Goal: Task Accomplishment & Management: Use online tool/utility

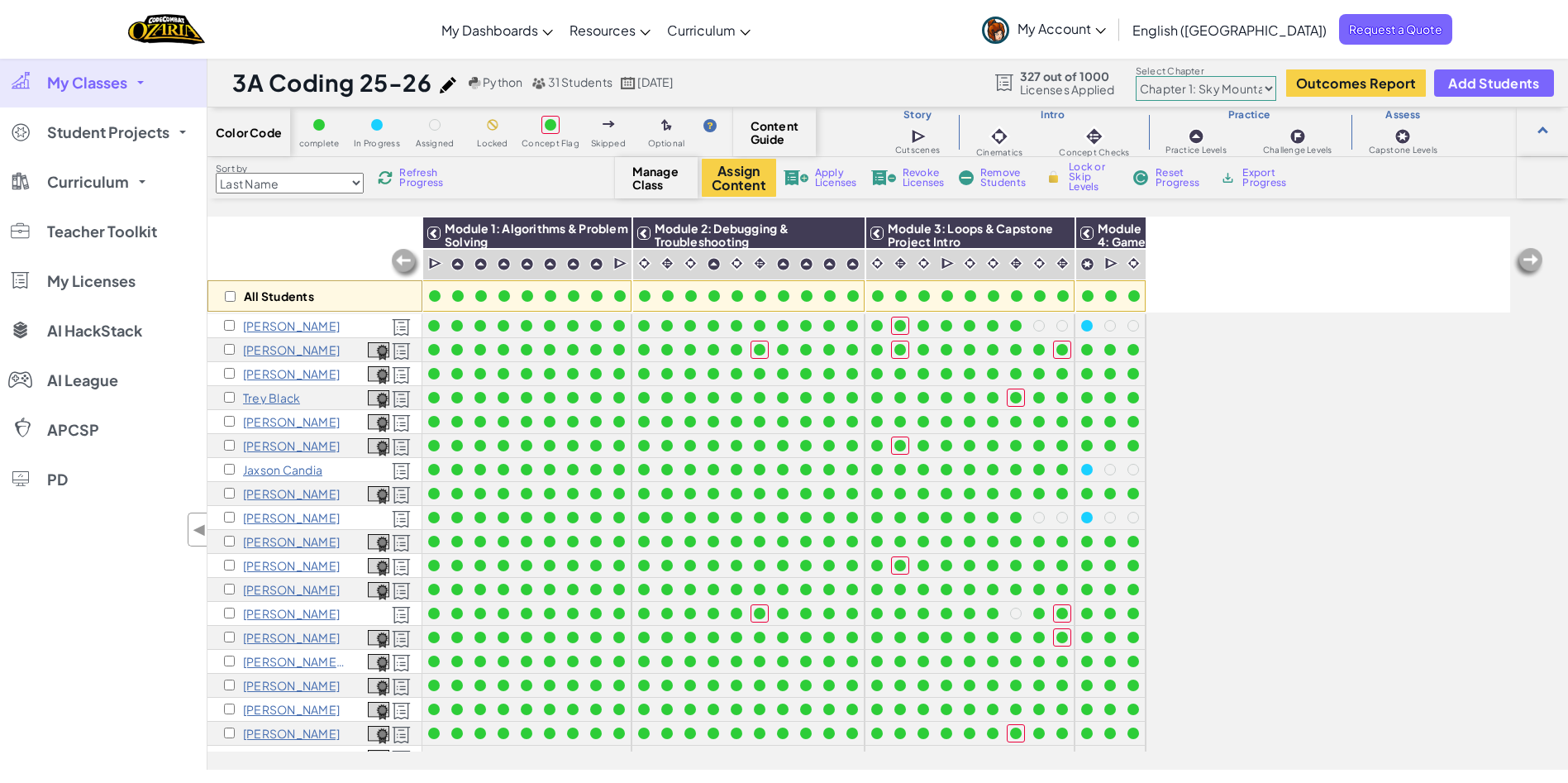
click at [1114, 39] on link "My Account" at bounding box center [1044, 29] width 140 height 52
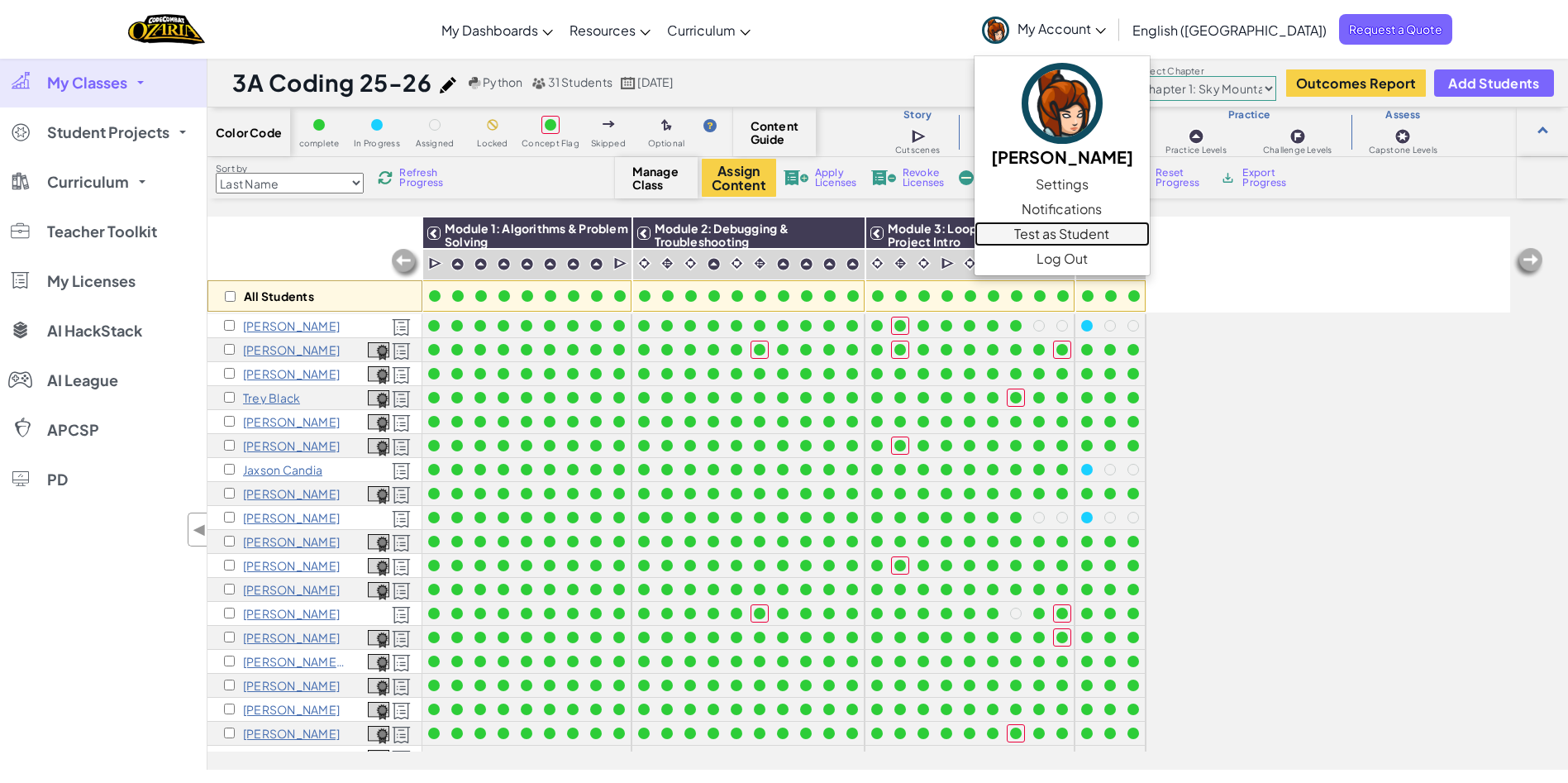
click at [1150, 229] on link "Test as Student" at bounding box center [1062, 234] width 175 height 25
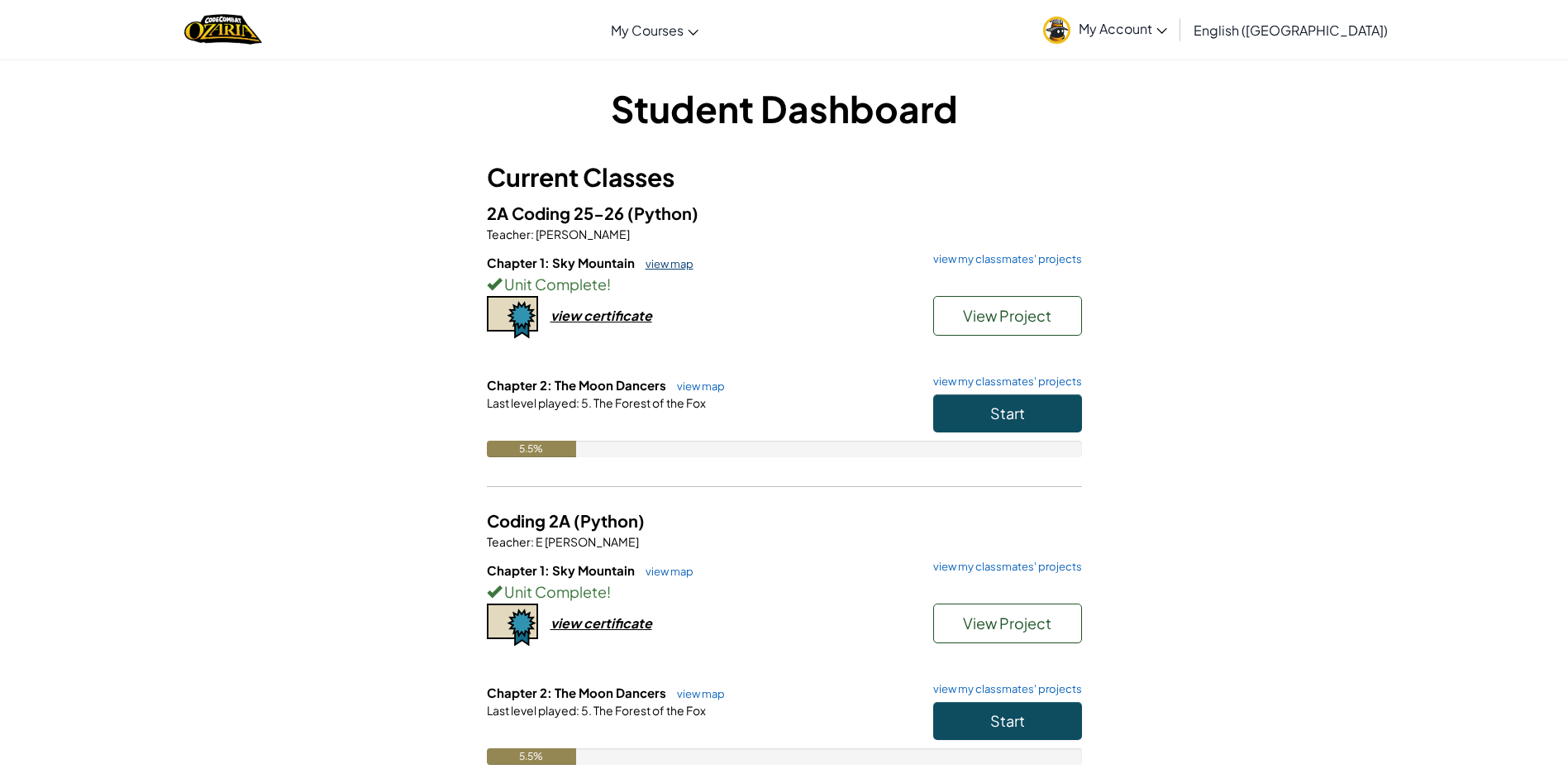
click at [660, 268] on link "view map" at bounding box center [665, 264] width 56 height 13
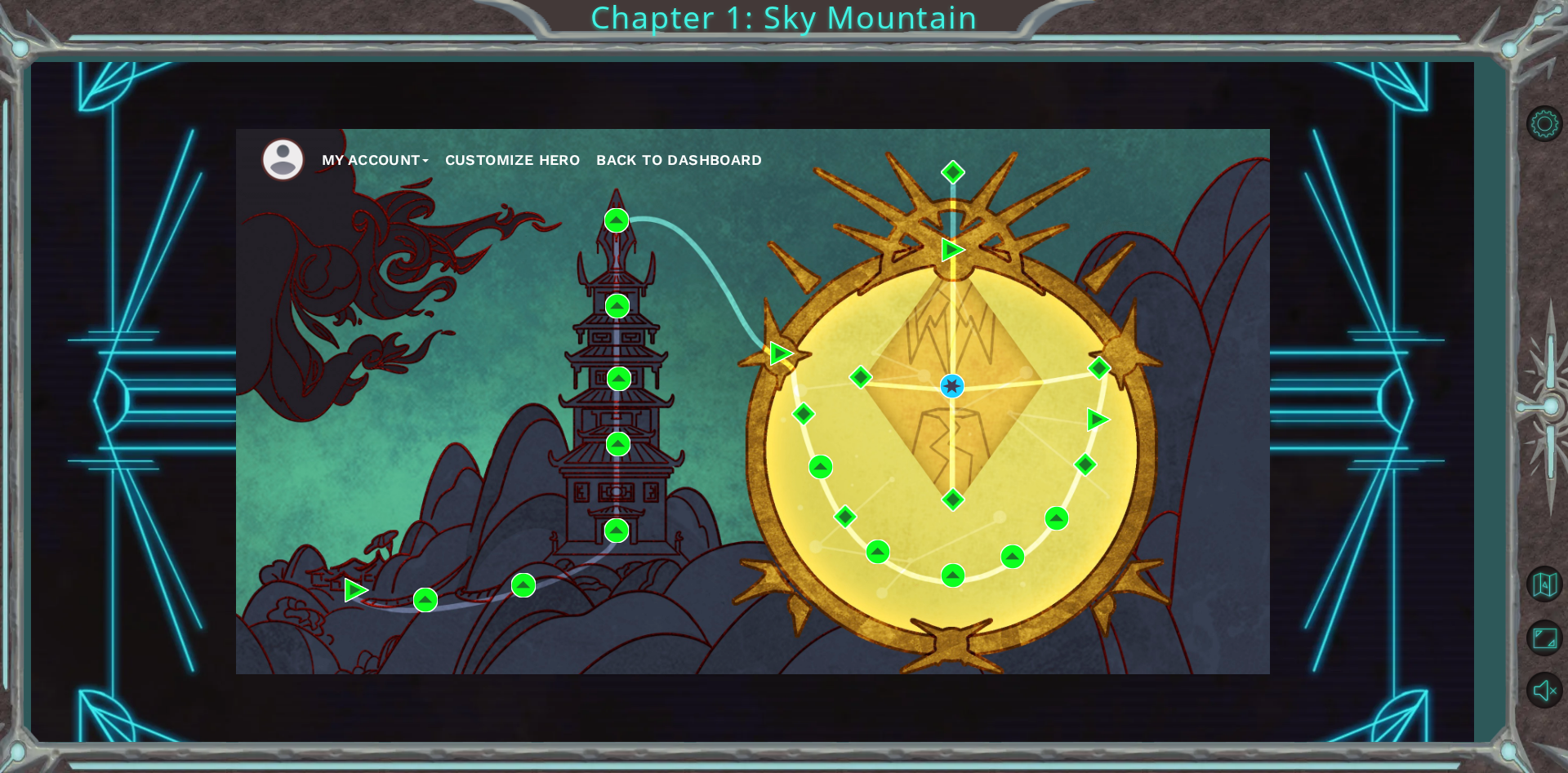
click at [950, 401] on div "My Account Customize Hero Back to Dashboard" at bounding box center [753, 402] width 1034 height 545
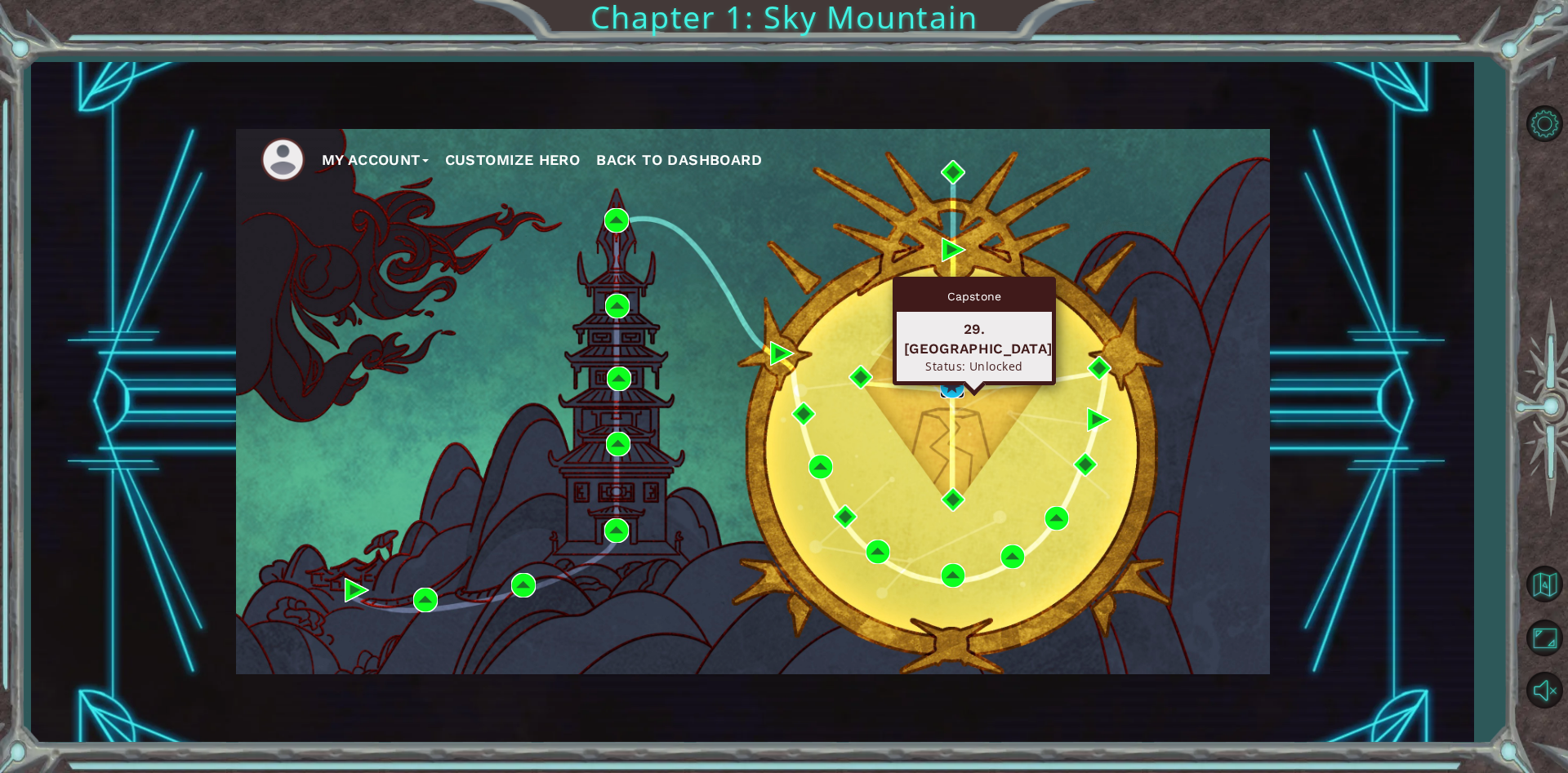
click at [956, 391] on img at bounding box center [952, 386] width 25 height 25
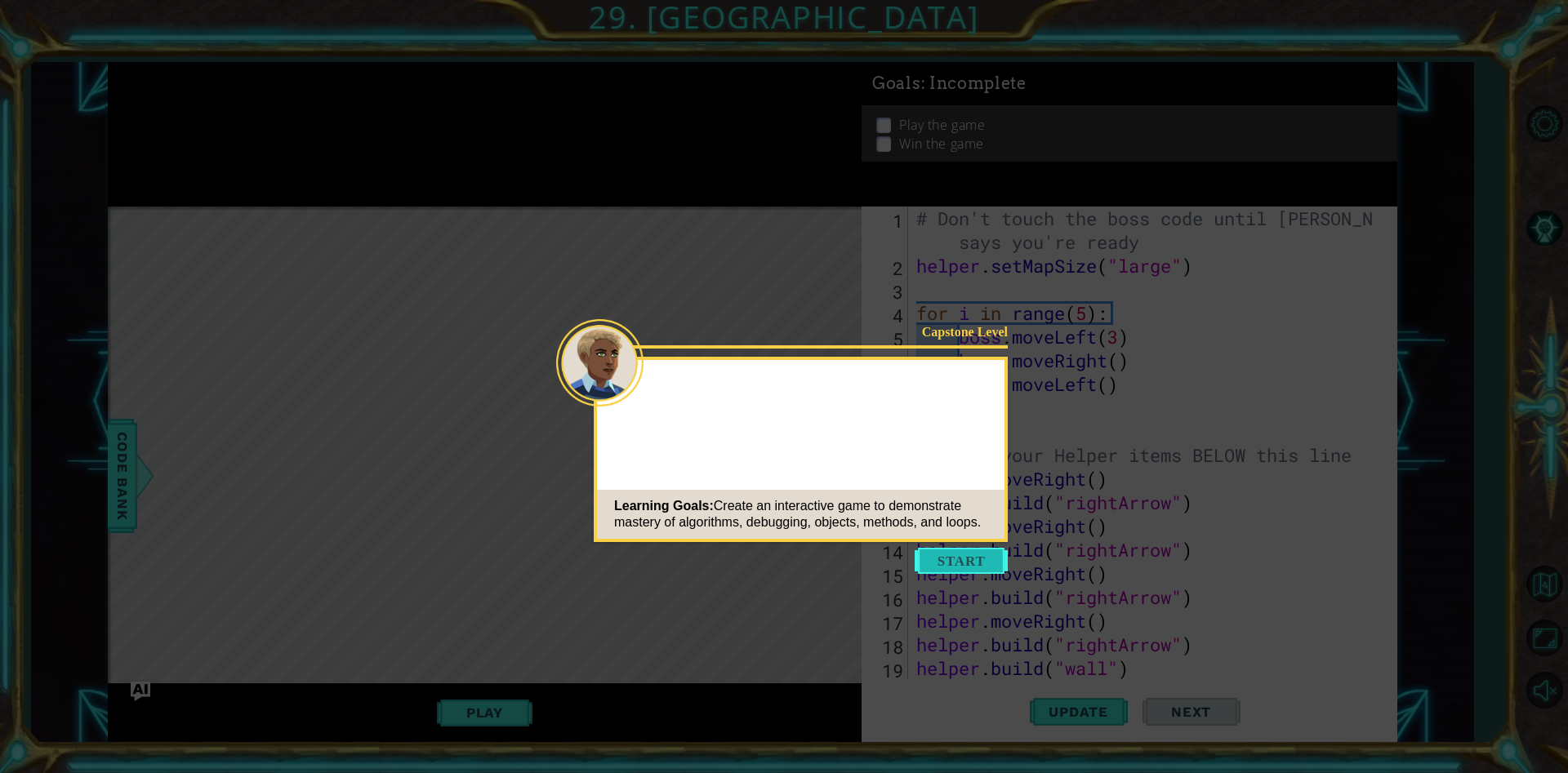
click at [978, 552] on button "Start" at bounding box center [960, 561] width 93 height 26
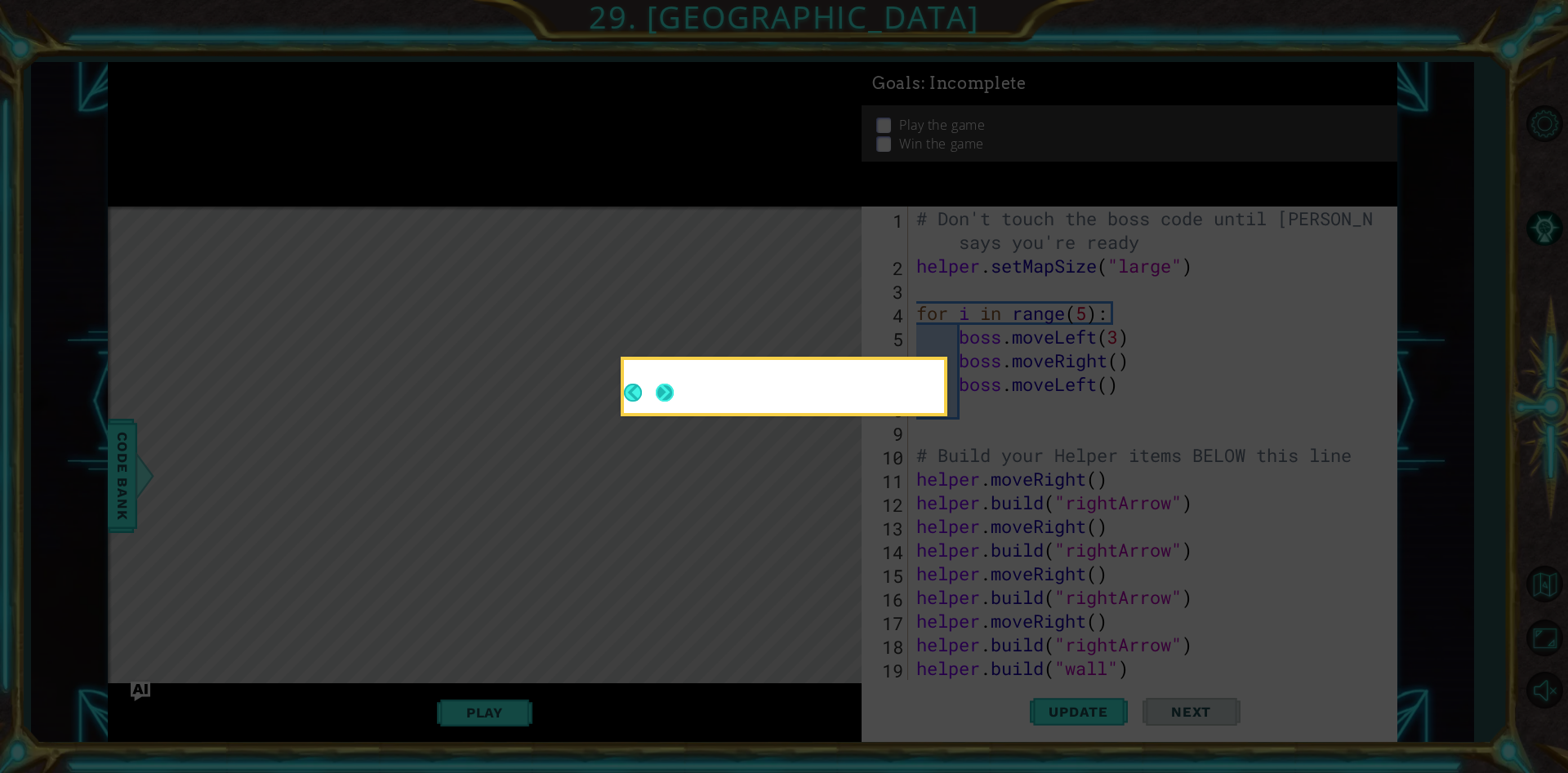
click at [672, 390] on button "Next" at bounding box center [664, 393] width 18 height 18
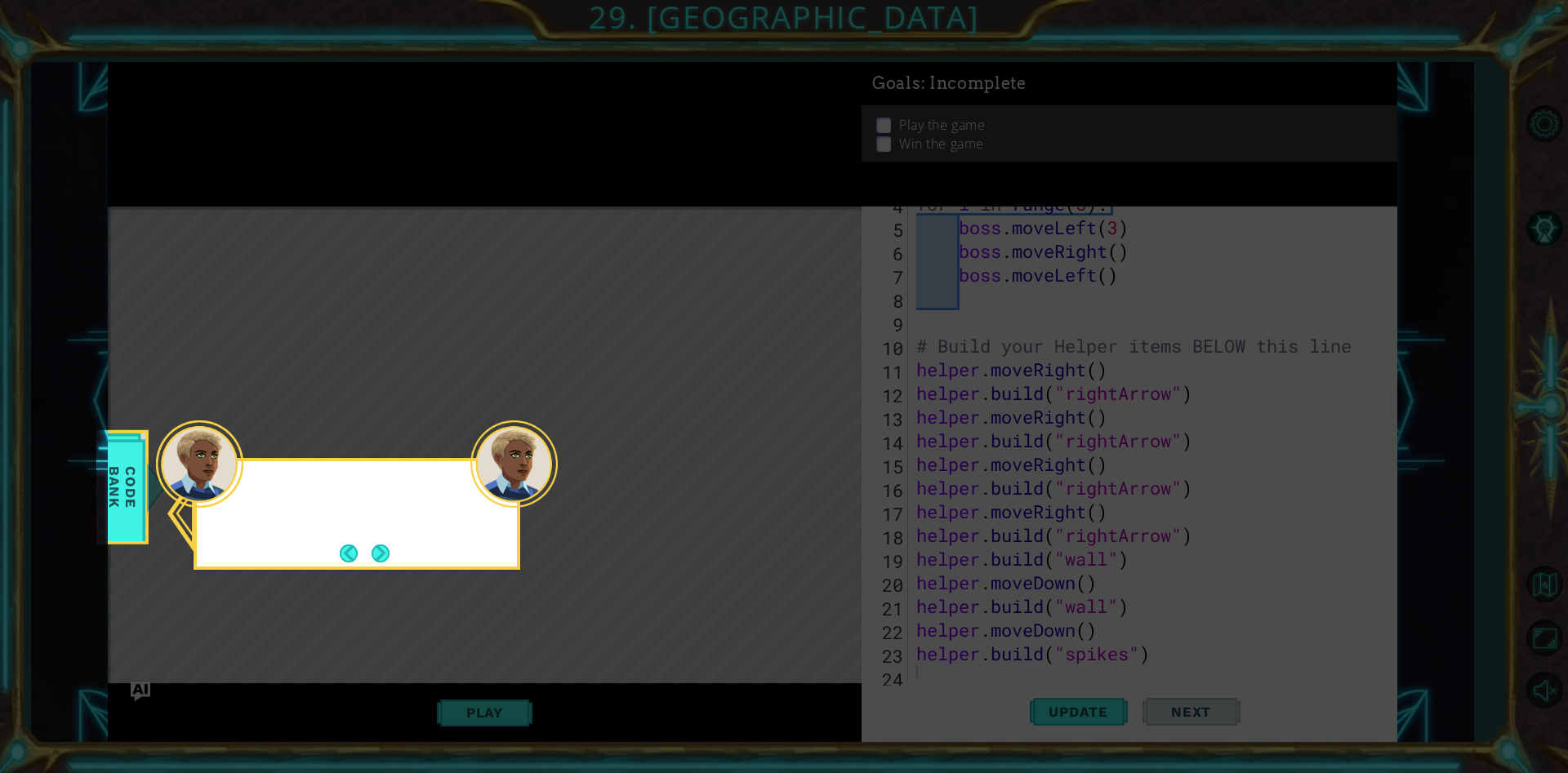
scroll to position [118, 0]
click at [372, 563] on button "Next" at bounding box center [380, 553] width 18 height 18
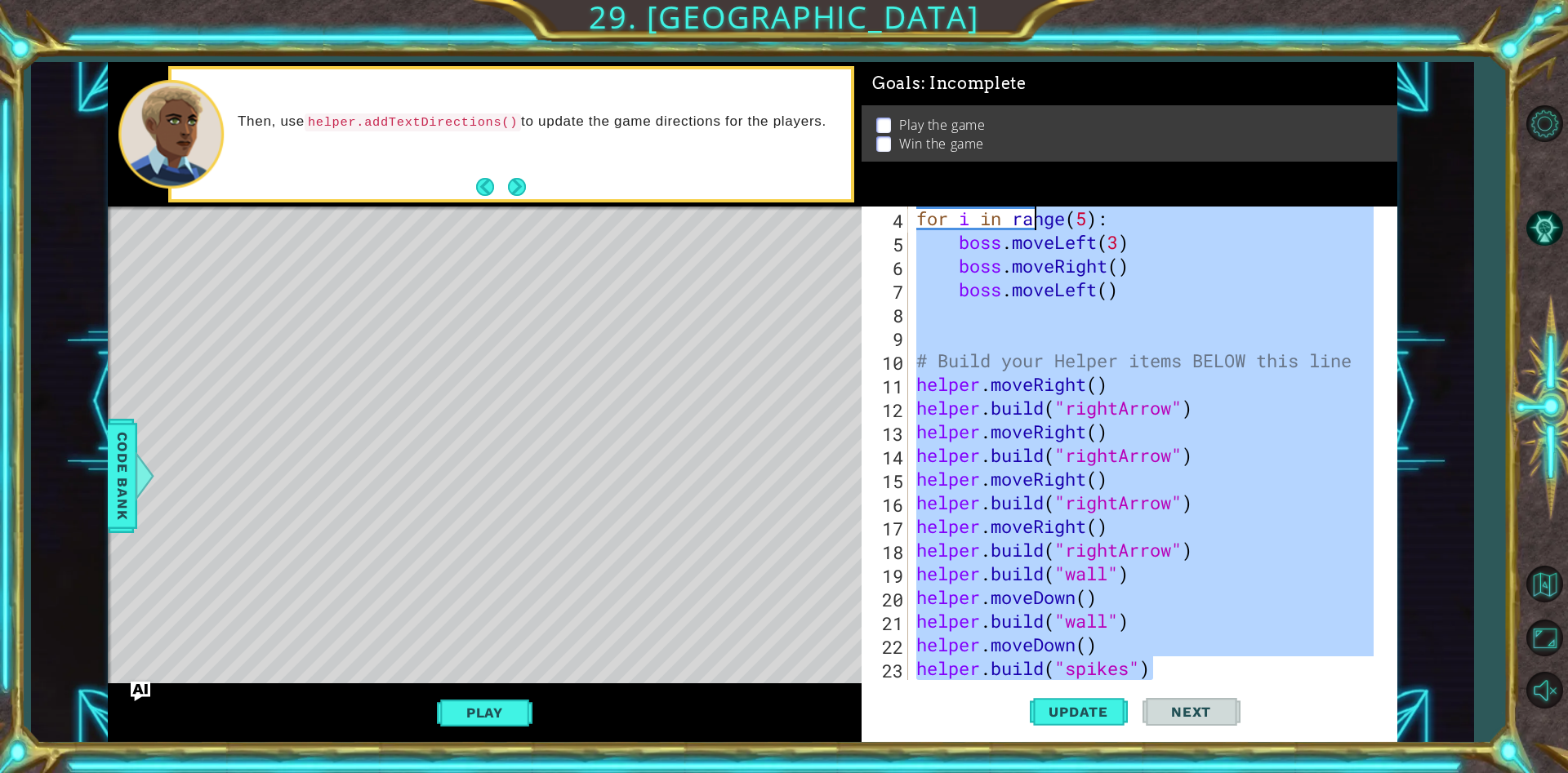
scroll to position [0, 0]
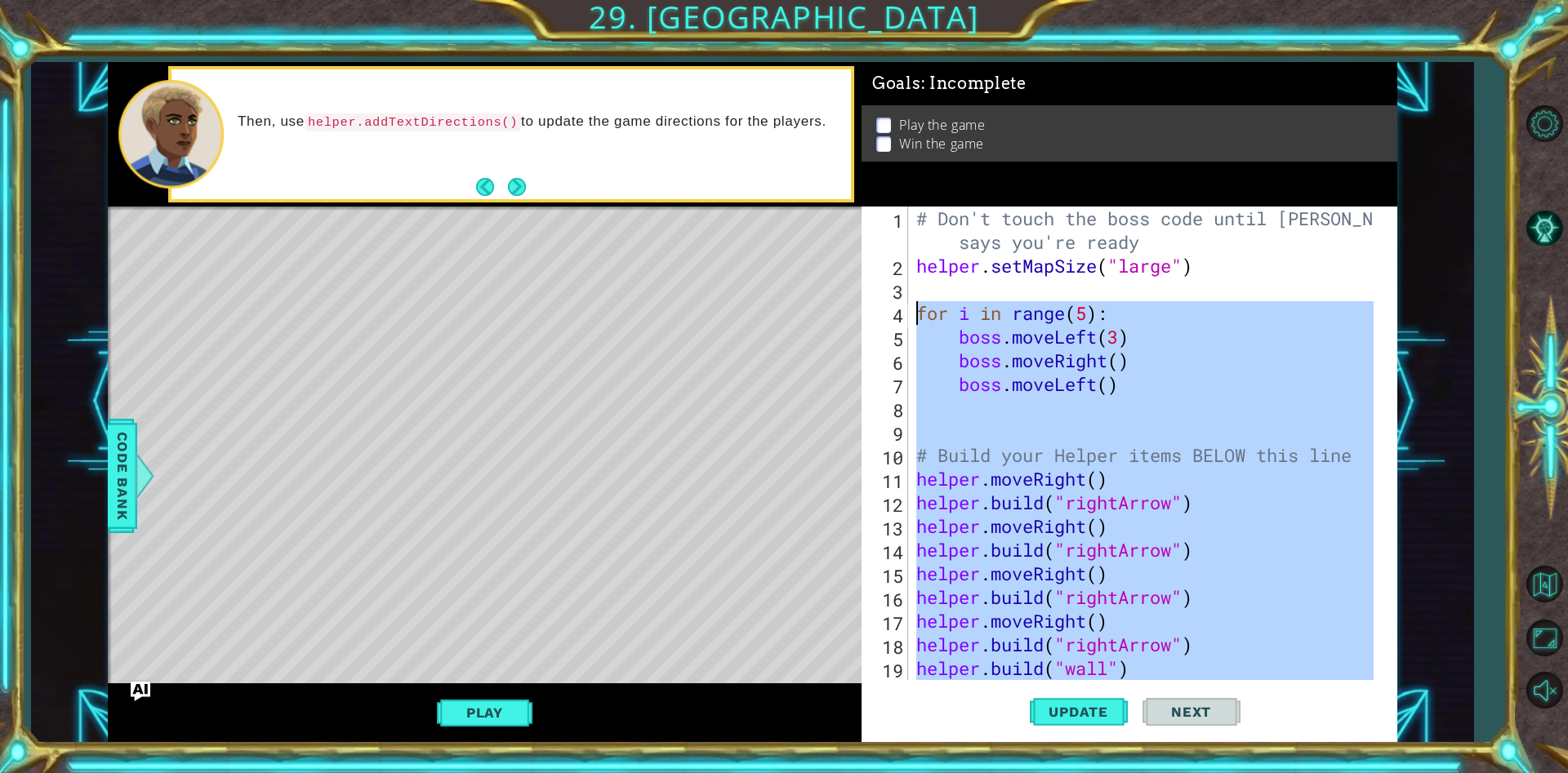
drag, startPoint x: 1174, startPoint y: 649, endPoint x: 912, endPoint y: 308, distance: 430.0
click at [912, 308] on div "1 2 3 4 5 6 7 8 9 10 11 12 13 14 15 16 17 18 19 20 # Don't touch the boss code …" at bounding box center [1126, 443] width 530 height 474
type textarea "for i in range(5): boss.moveLeft(3)"
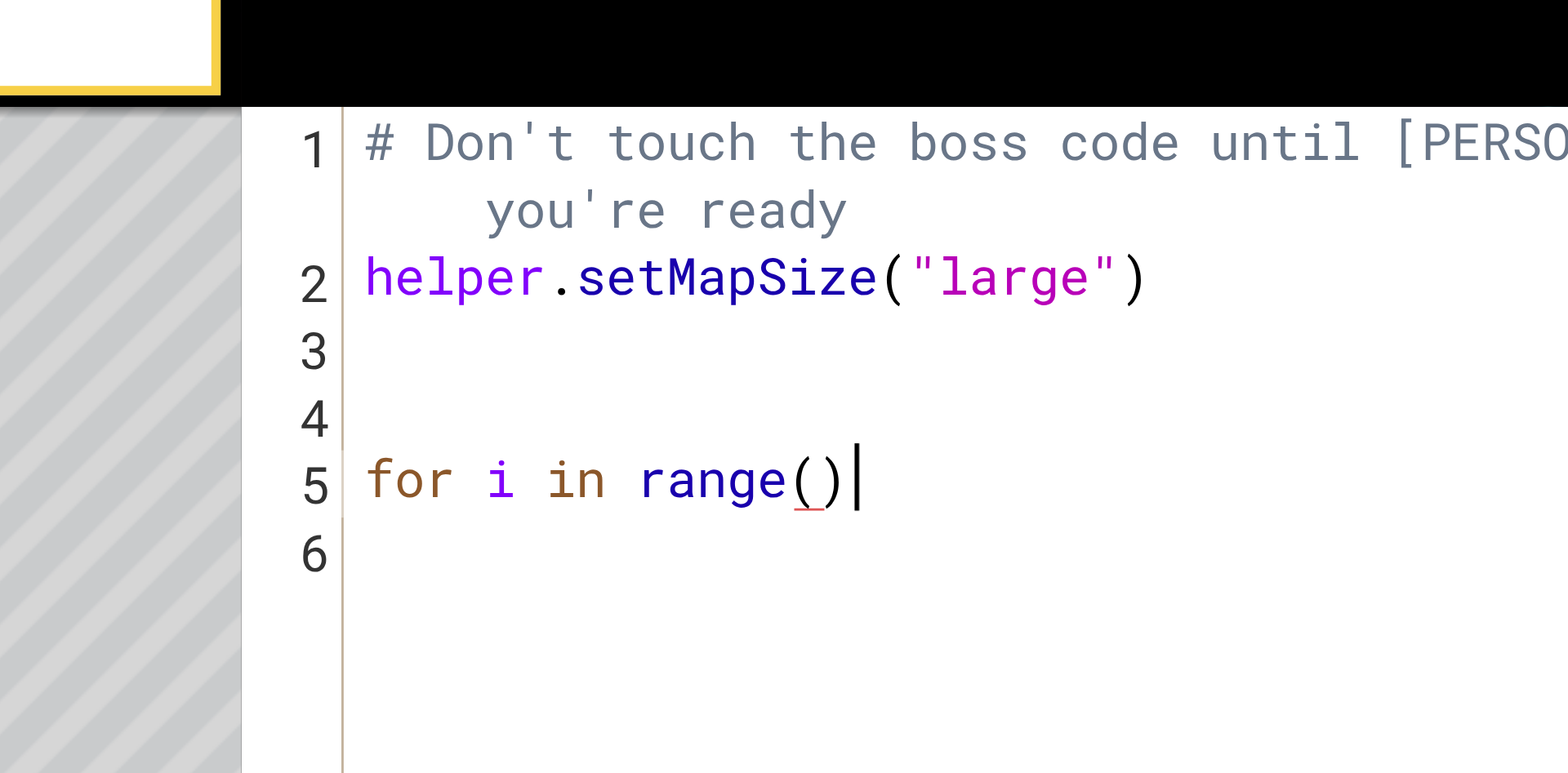
scroll to position [0, 7]
type textarea "for i in range():"
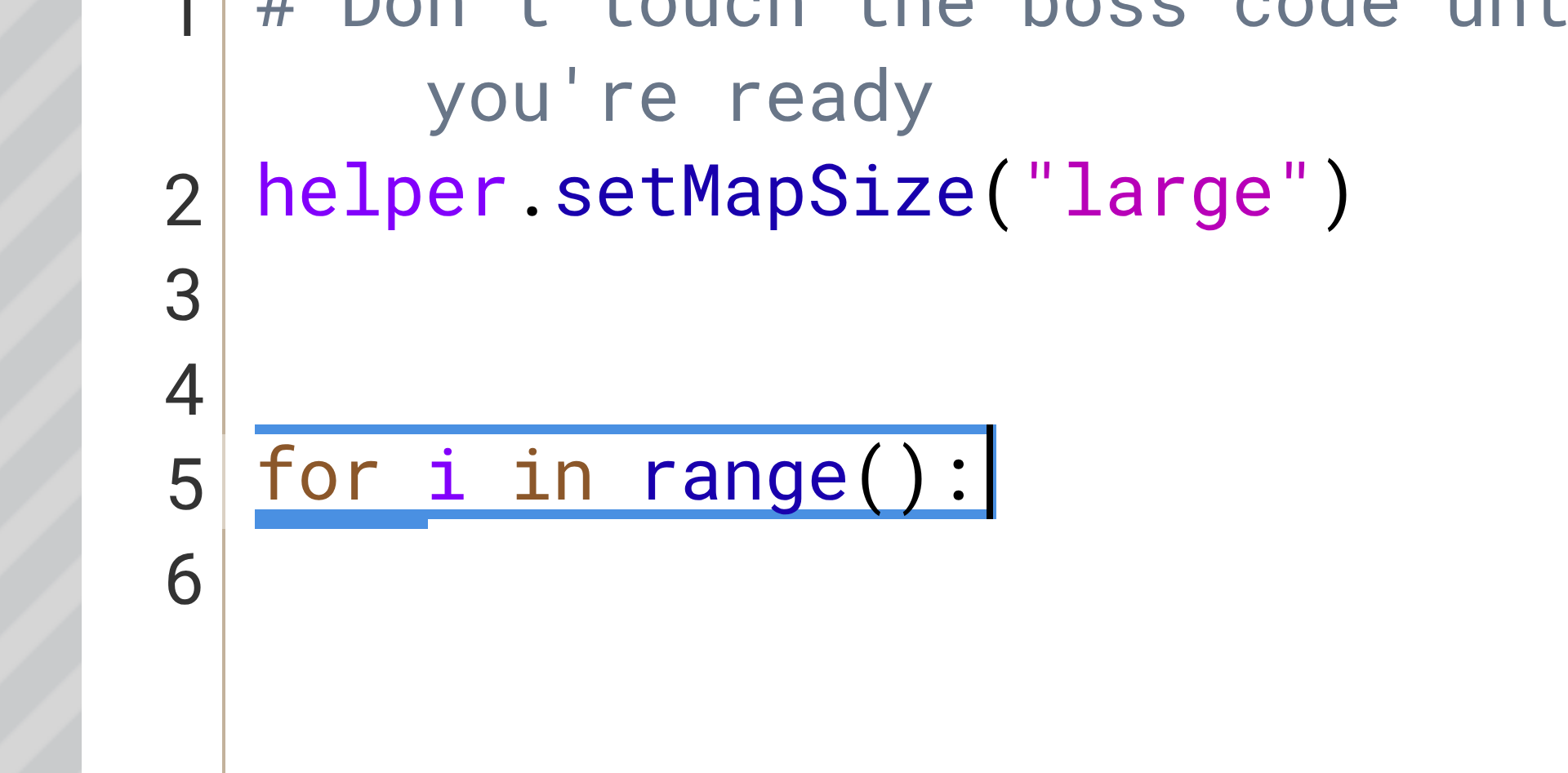
click at [910, 308] on div "# Don't touch the boss code until Vega says you're ready helper . setMapSize ( …" at bounding box center [1151, 478] width 499 height 544
click at [900, 338] on div "1 2 3 4 5 6 # Don't touch the boss code until Vega says you're ready helper . s…" at bounding box center [1126, 443] width 530 height 474
click at [1089, 340] on div "# Don't touch the boss code until Vega says you're ready helper . setMapSize ( …" at bounding box center [1151, 478] width 499 height 544
type textarea "for i in range():"
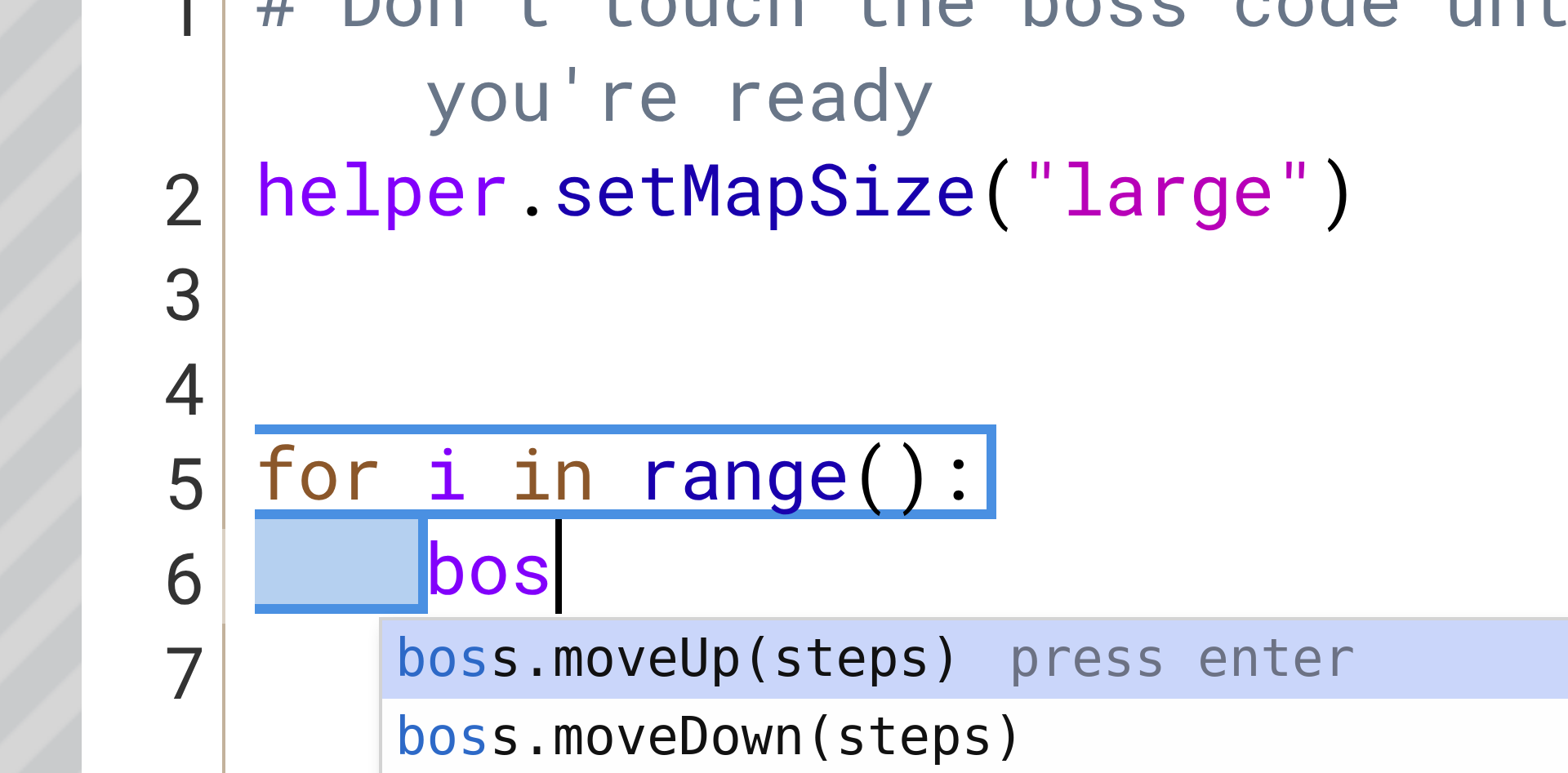
type textarea "boss"
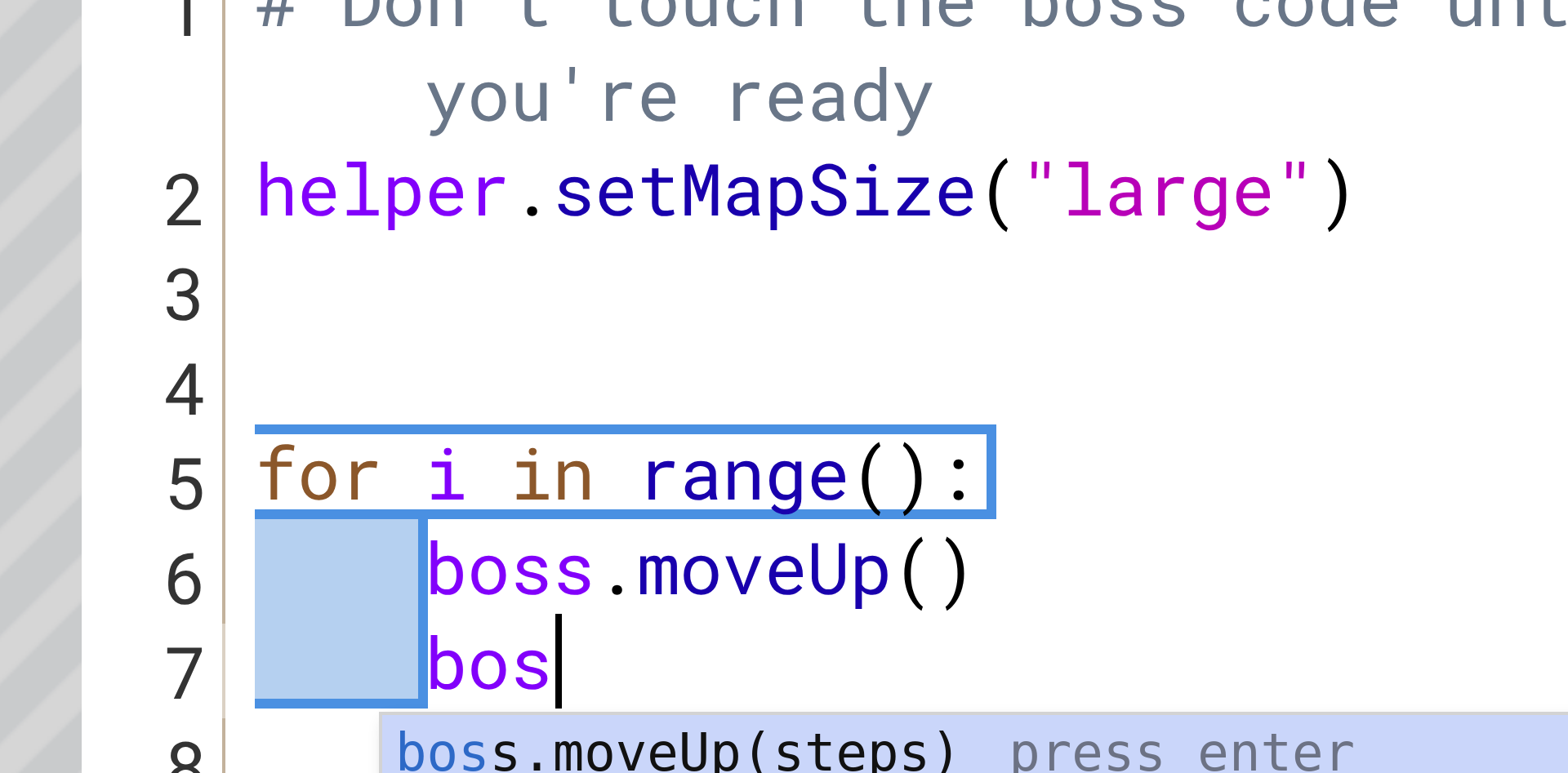
type textarea "boss"
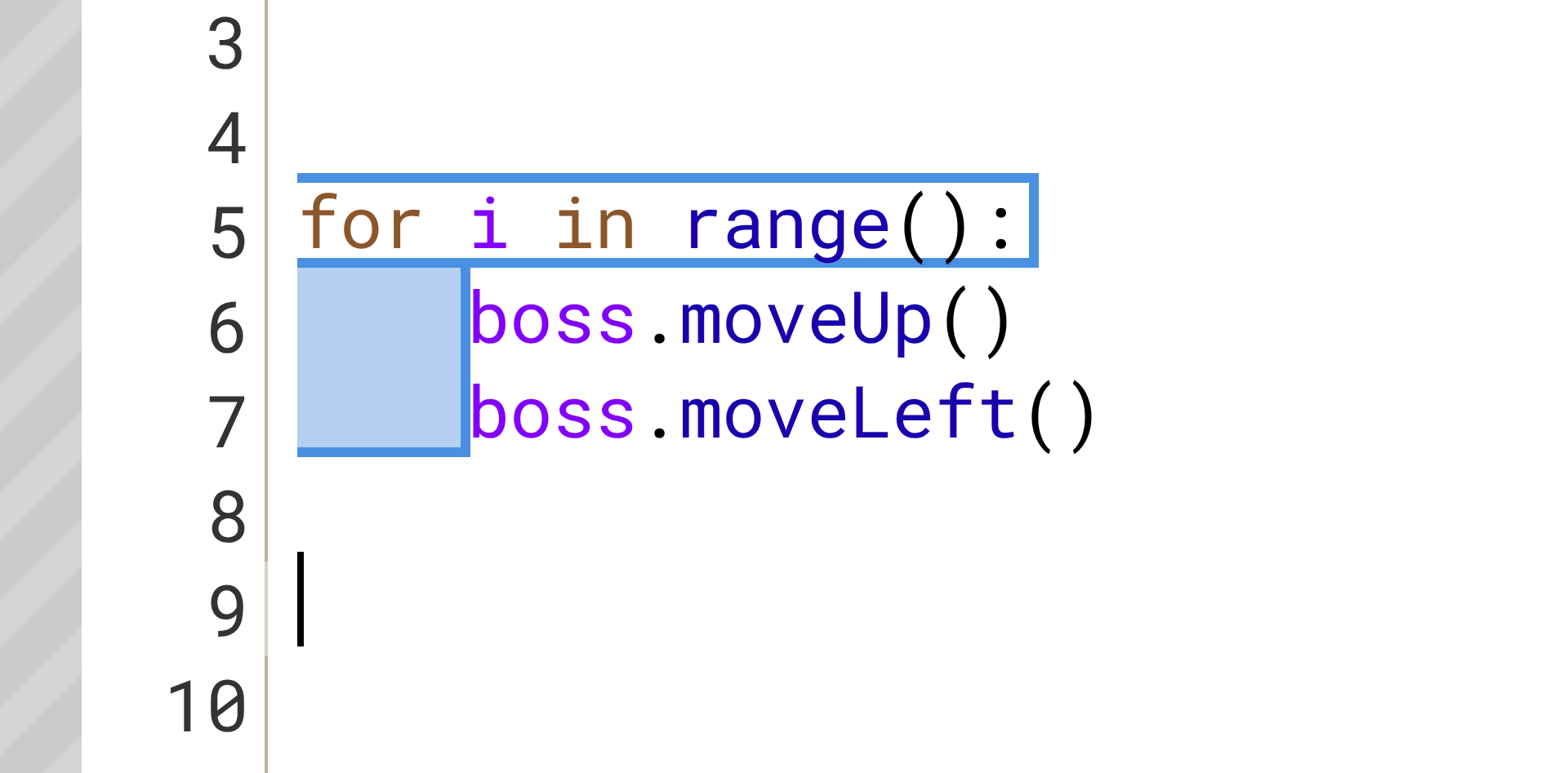
click at [1076, 336] on div "# Don't touch the boss code until Vega says you're ready helper . setMapSize ( …" at bounding box center [1156, 478] width 488 height 544
type textarea "for i in range(5):"
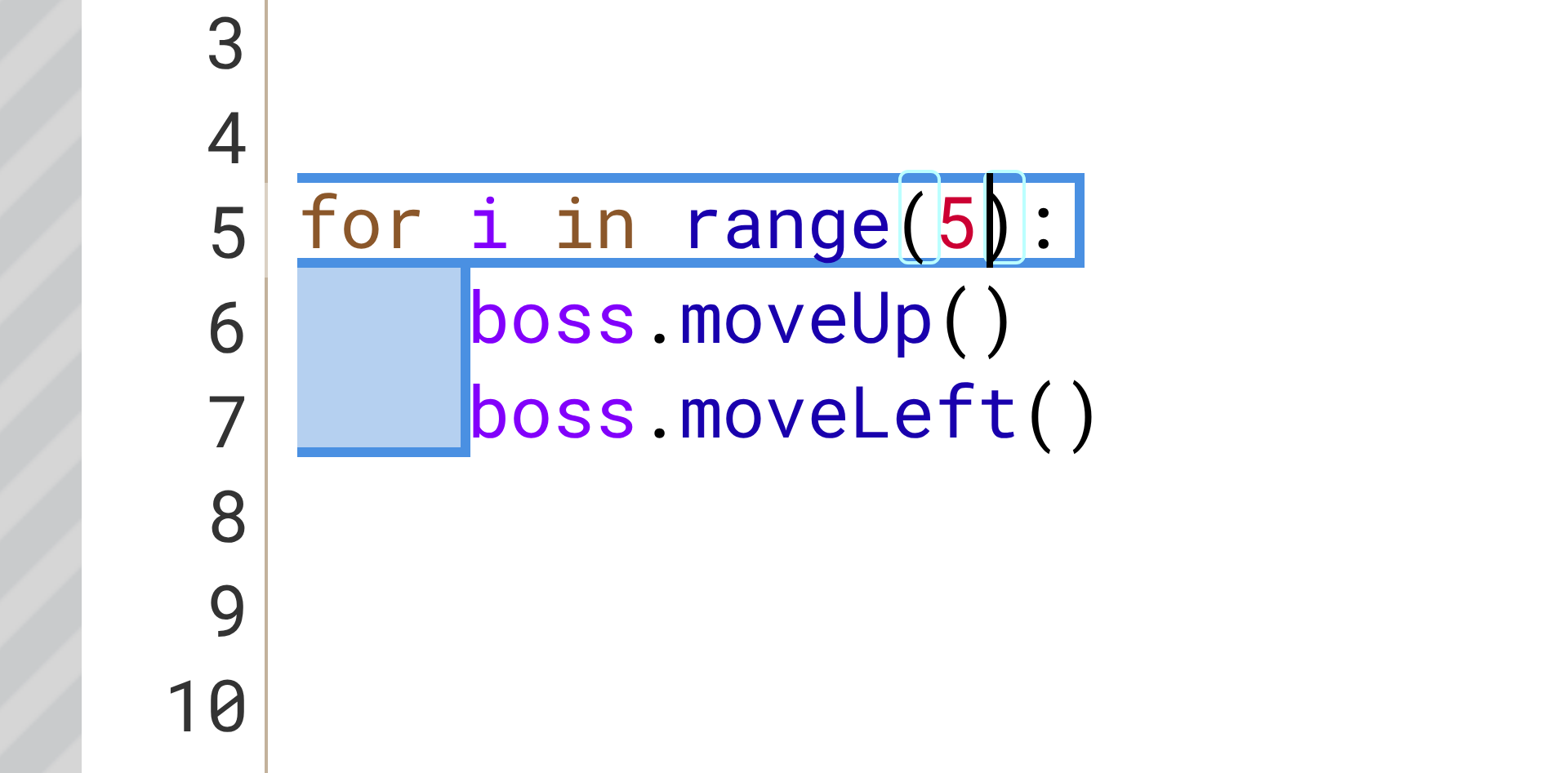
click at [1099, 411] on div "# Don't touch the boss code until Vega says you're ready helper . setMapSize ( …" at bounding box center [1156, 478] width 488 height 544
click at [1109, 387] on div "# Don't touch the boss code until Vega says you're ready helper . setMapSize ( …" at bounding box center [1156, 478] width 488 height 544
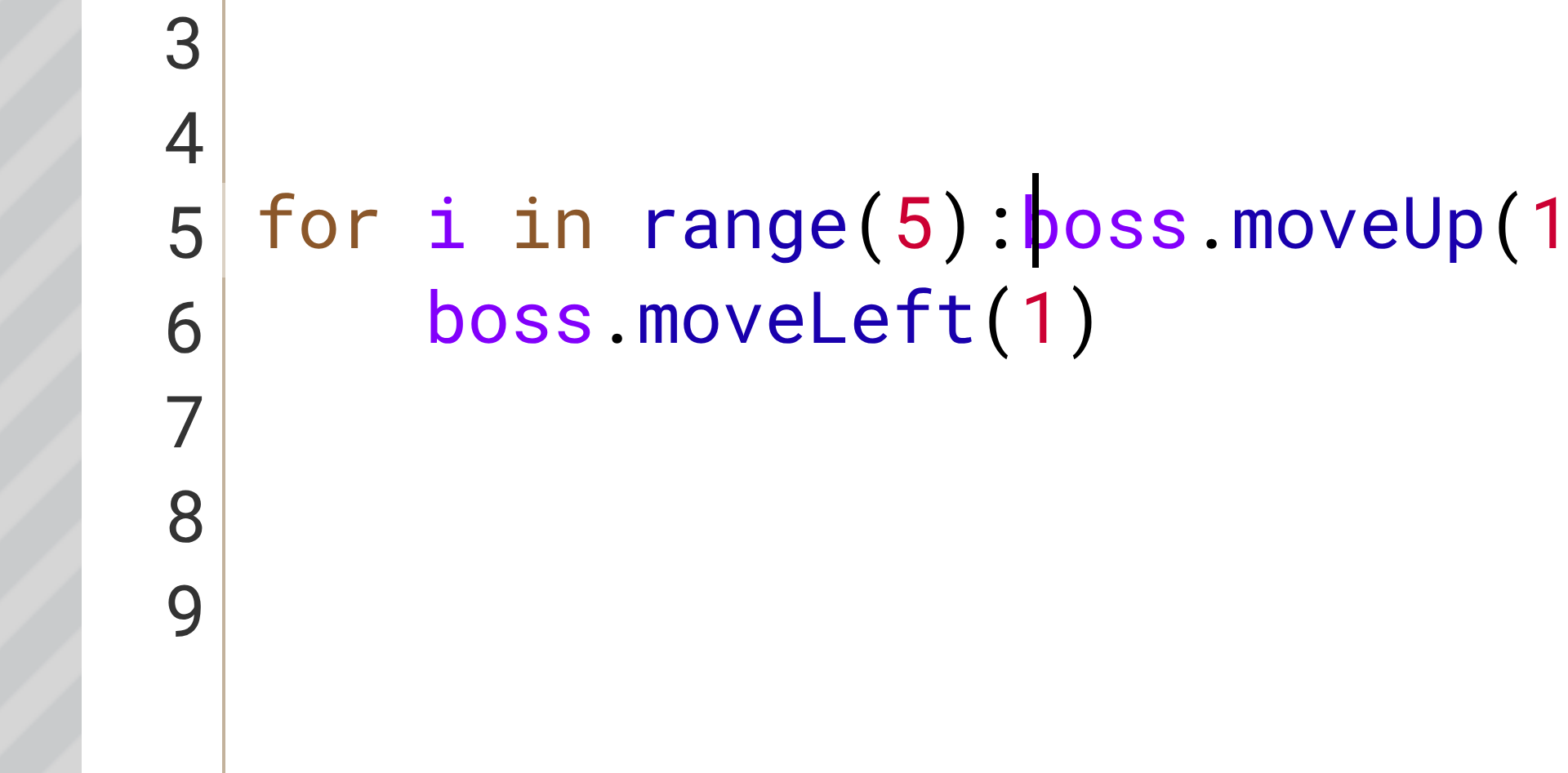
scroll to position [0, 8]
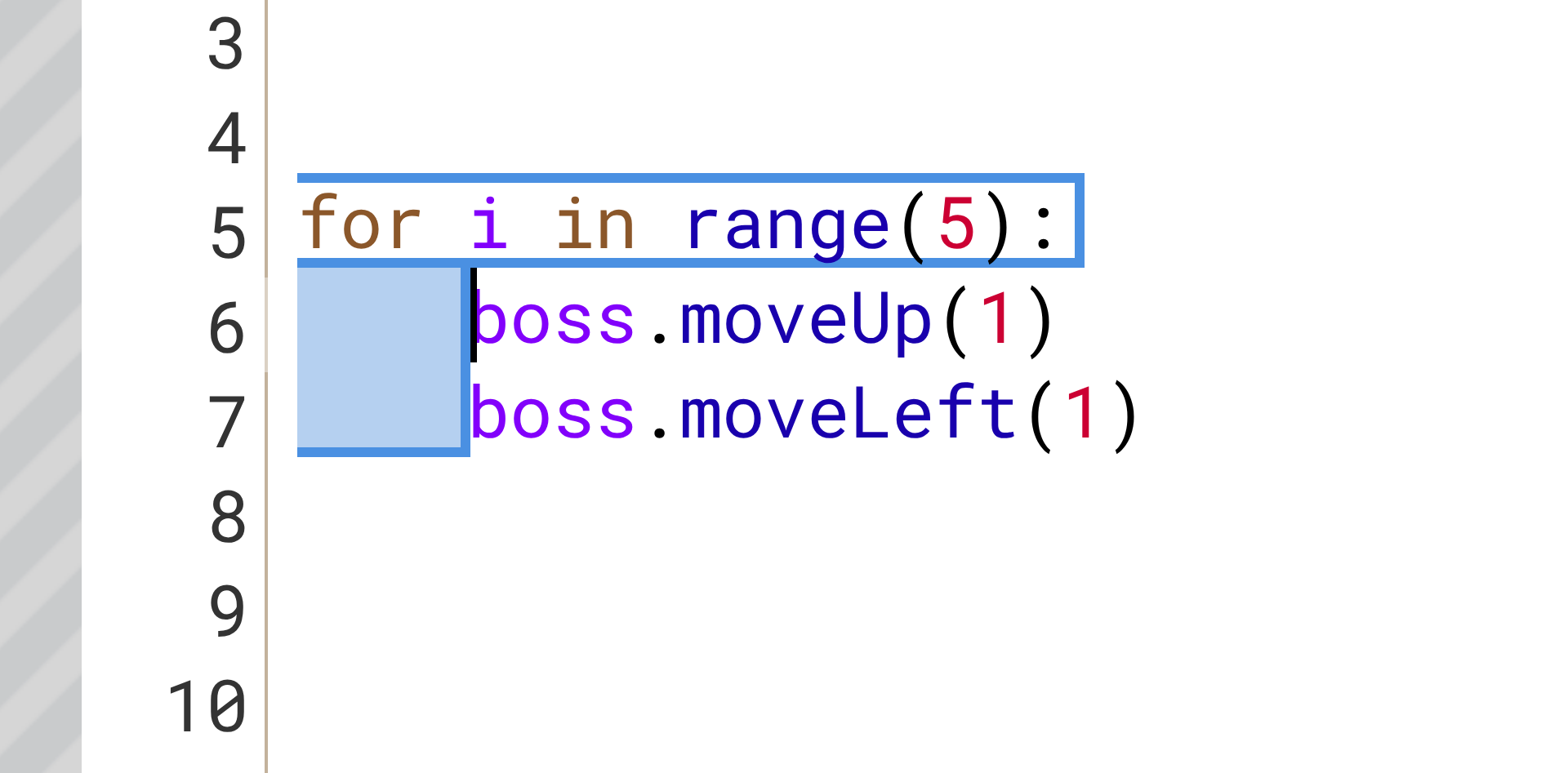
type textarea "boss.moveUp(1)"
click at [910, 408] on div "boss.moveUp(1) 1 2 3 4 5 6 7 8 9 10 # Don't touch the boss code until Vega says…" at bounding box center [1126, 443] width 530 height 474
click at [919, 408] on div "# Don't touch the boss code until Vega says you're ready helper . setMapSize ( …" at bounding box center [1156, 478] width 488 height 544
click at [1144, 387] on div "# Don't touch the boss code until Vega says you're ready helper . setMapSize ( …" at bounding box center [1156, 478] width 488 height 544
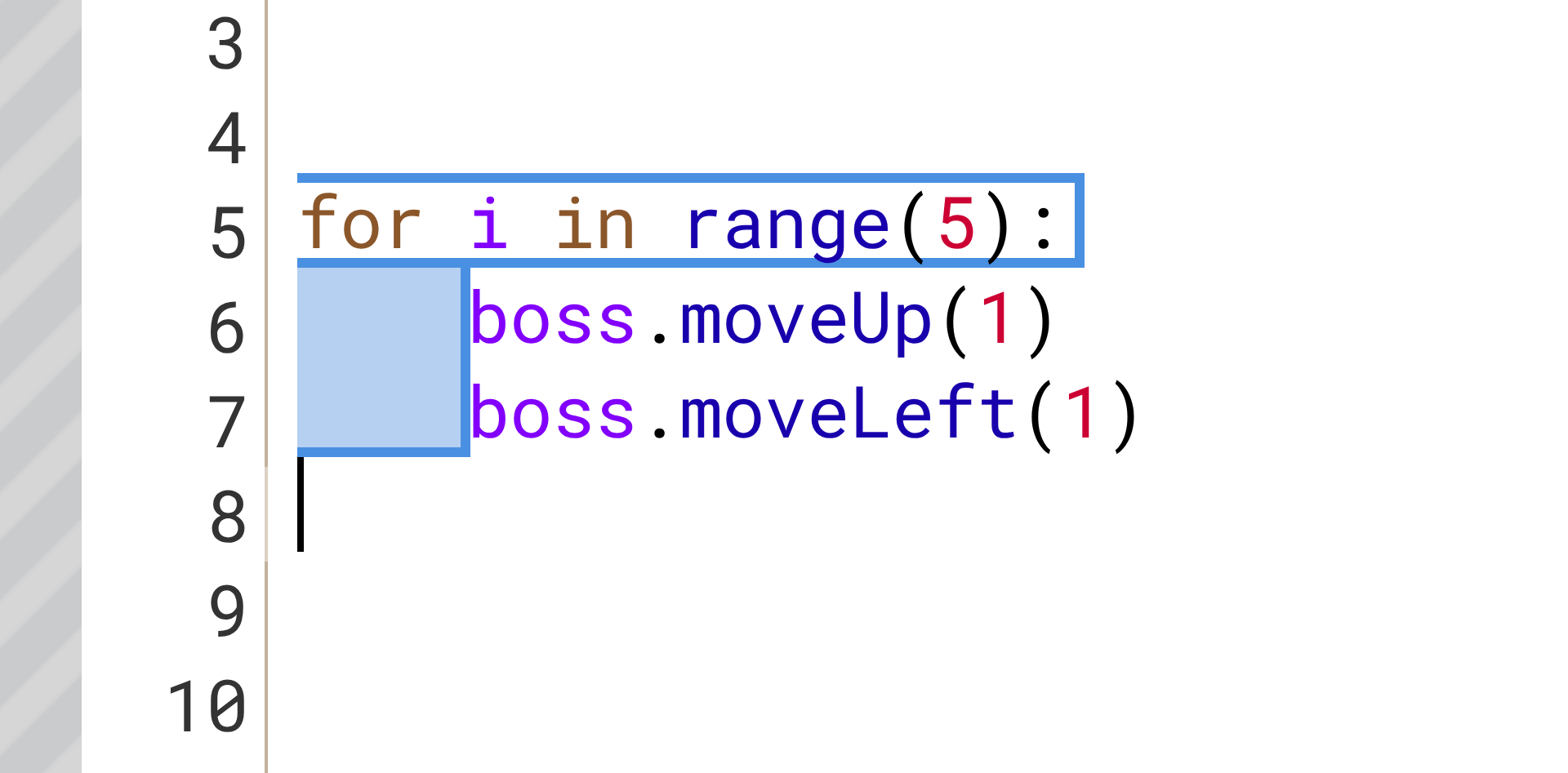
type textarea "boss.moveLeft(1)"
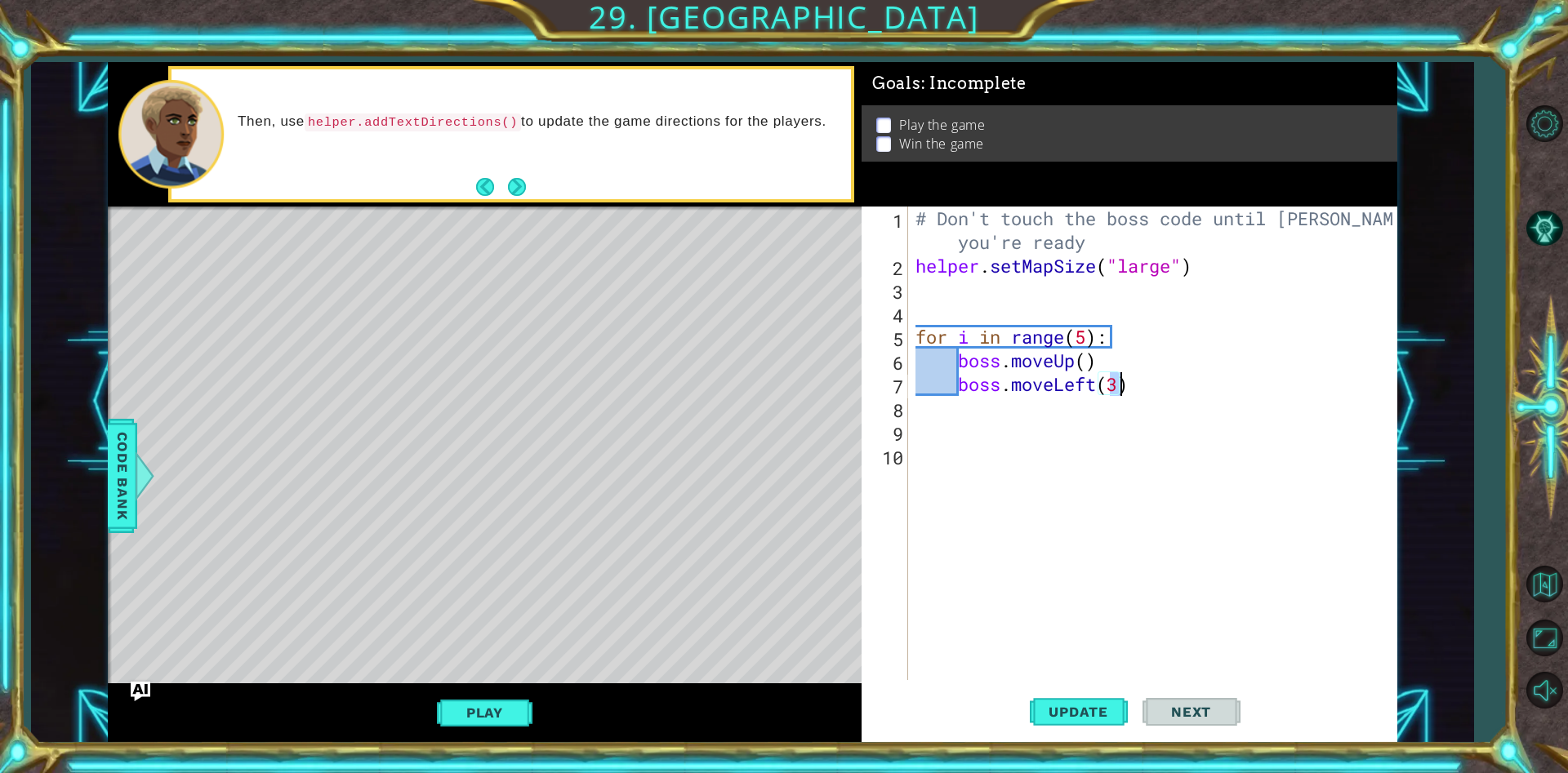
type textarea "for i in range():"
type textarea "boss"
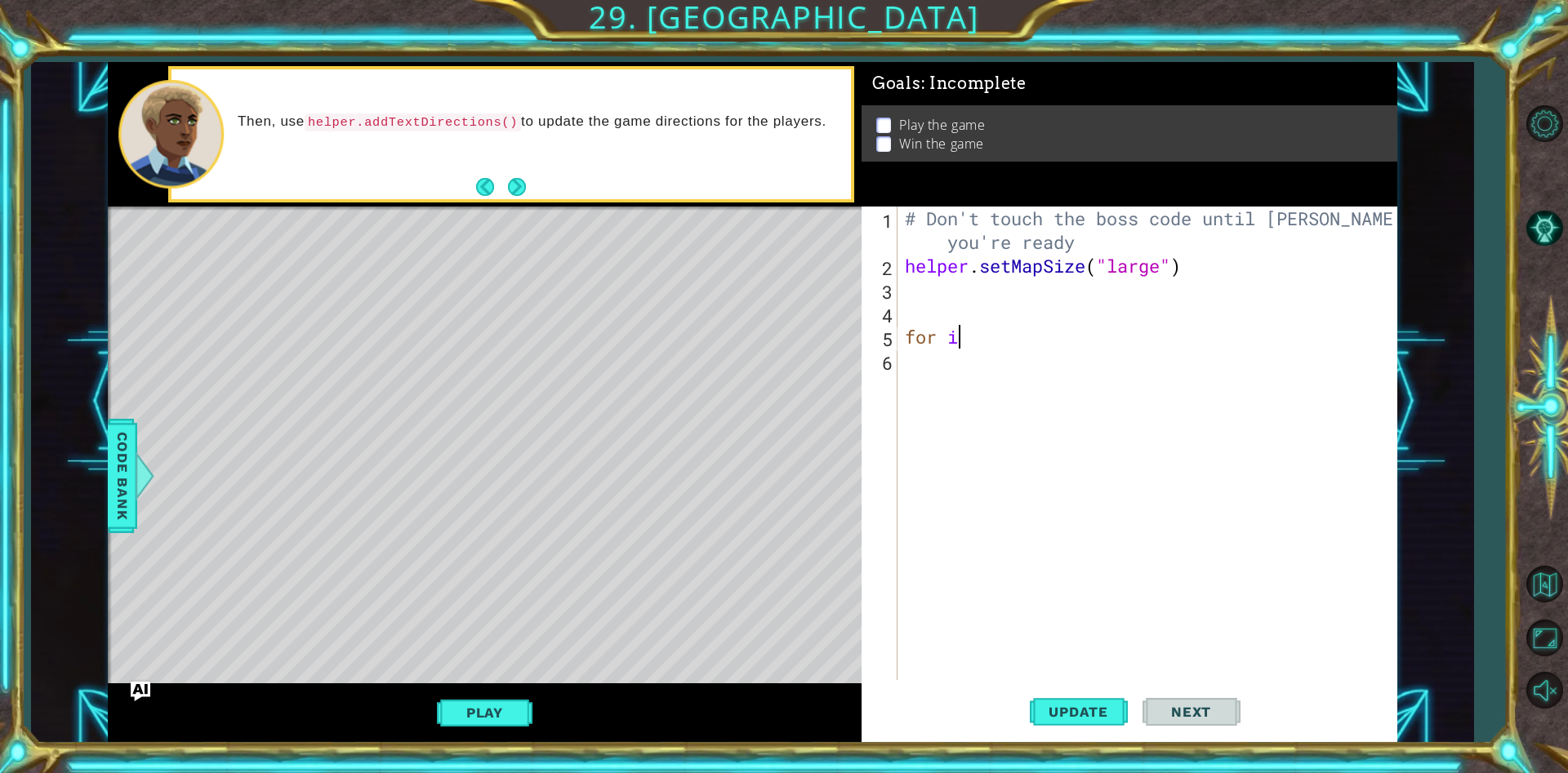
type textarea "for"
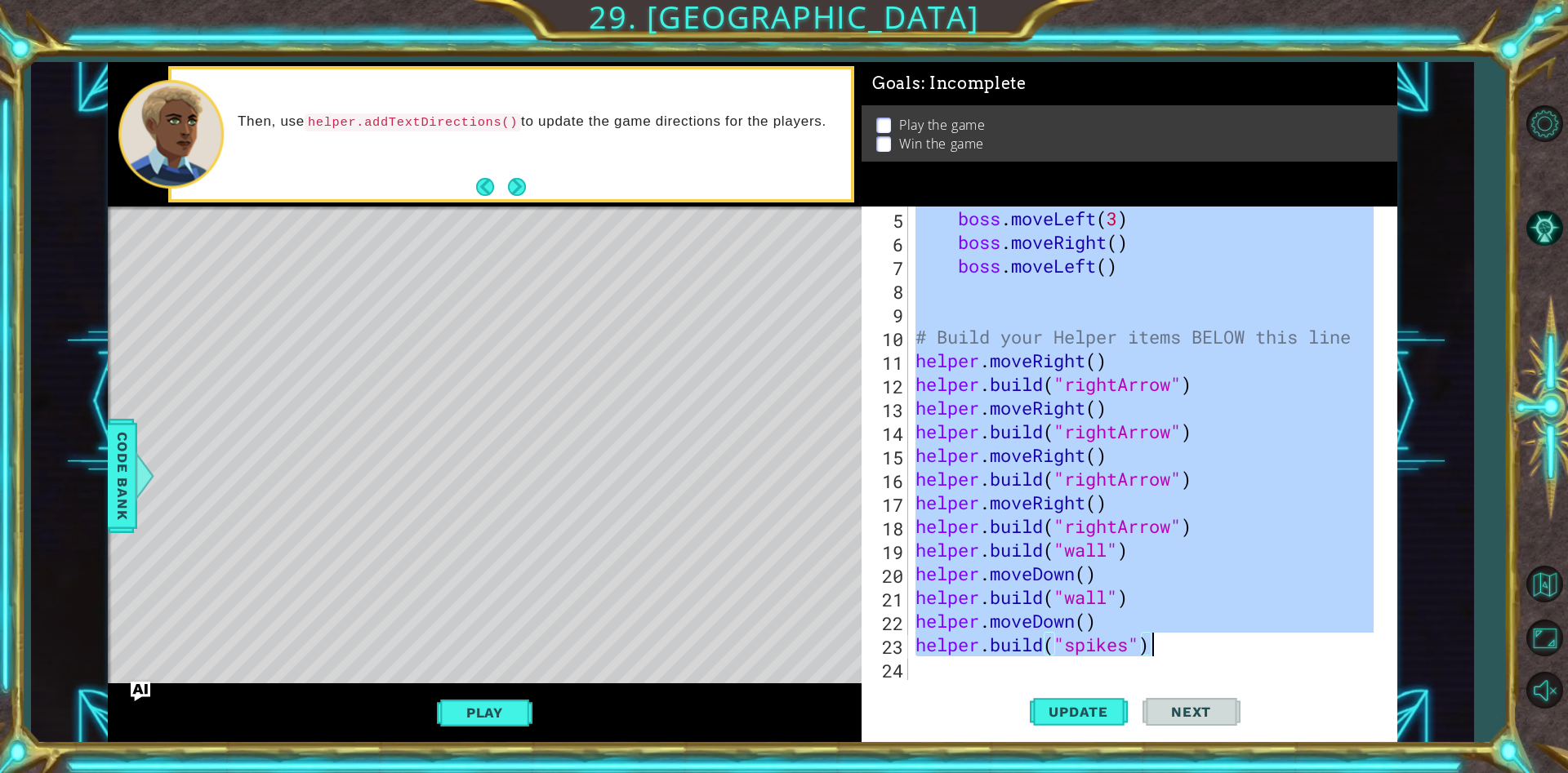
scroll to position [118, 0]
click at [943, 682] on div "helper.moveDown() helper.build("spikes") 5 6 7 8 9 10 11 12 13 14 15 16 17 18 1…" at bounding box center [1129, 474] width 536 height 536
type textarea "helper.build("spikes")"
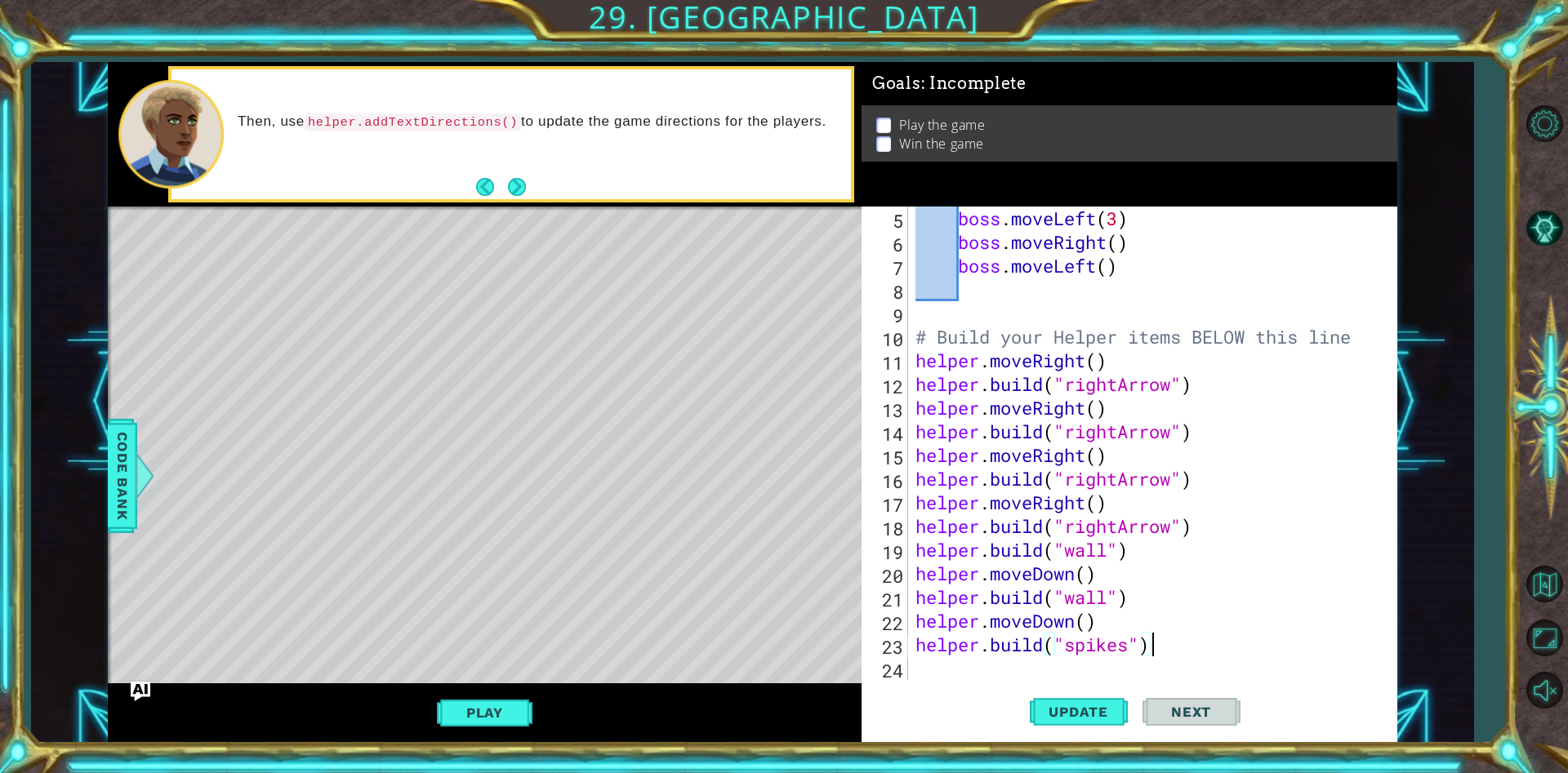
click at [943, 670] on div "boss . moveLeft ( 3 ) boss . moveRight ( ) boss . moveLeft ( ) # Build your Hel…" at bounding box center [1147, 467] width 469 height 521
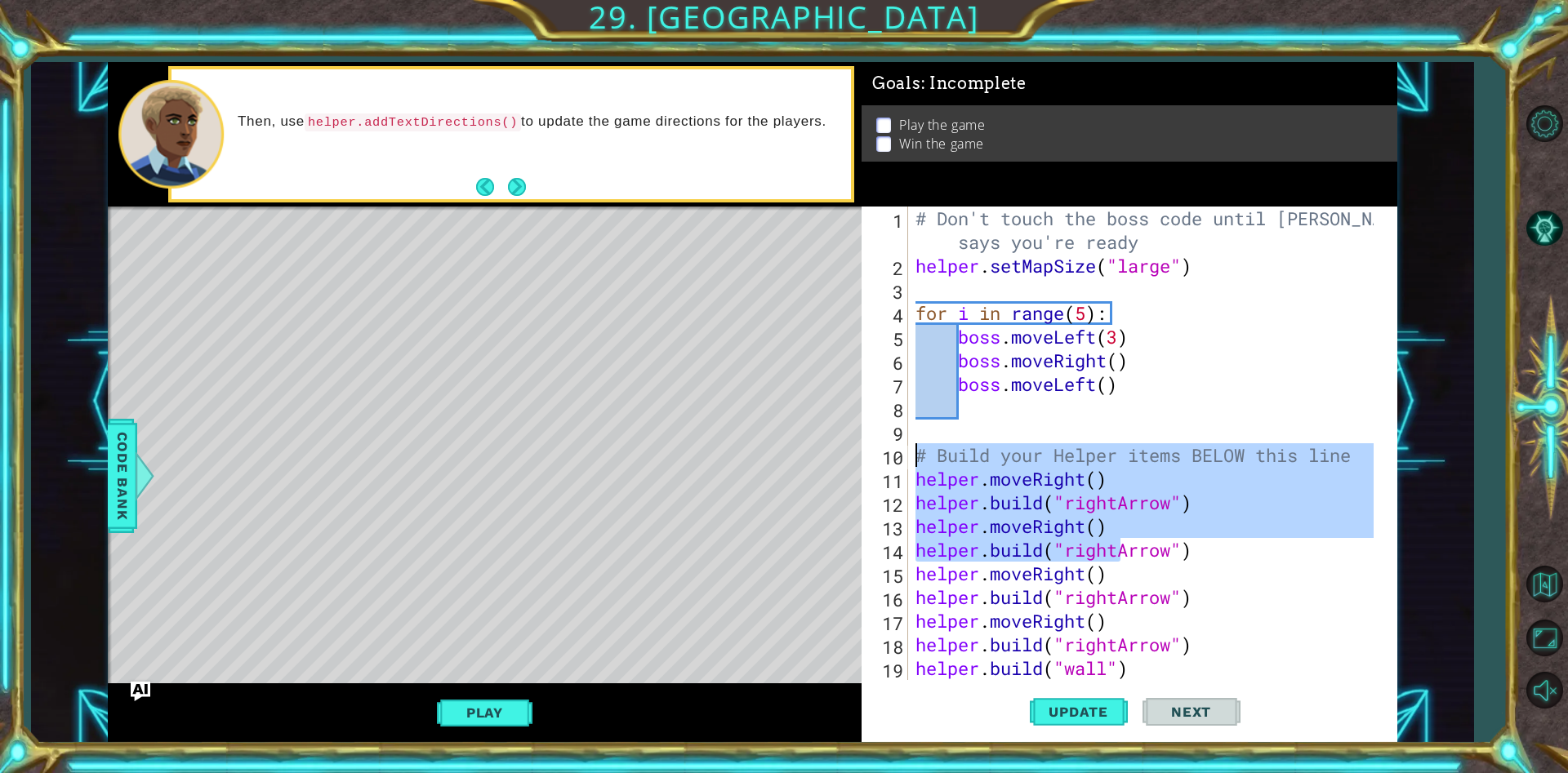
drag, startPoint x: 1115, startPoint y: 540, endPoint x: 942, endPoint y: 285, distance: 308.1
click at [942, 285] on div "# Don't touch the boss code until Vega says you're ready helper . setMapSize ( …" at bounding box center [1147, 478] width 469 height 544
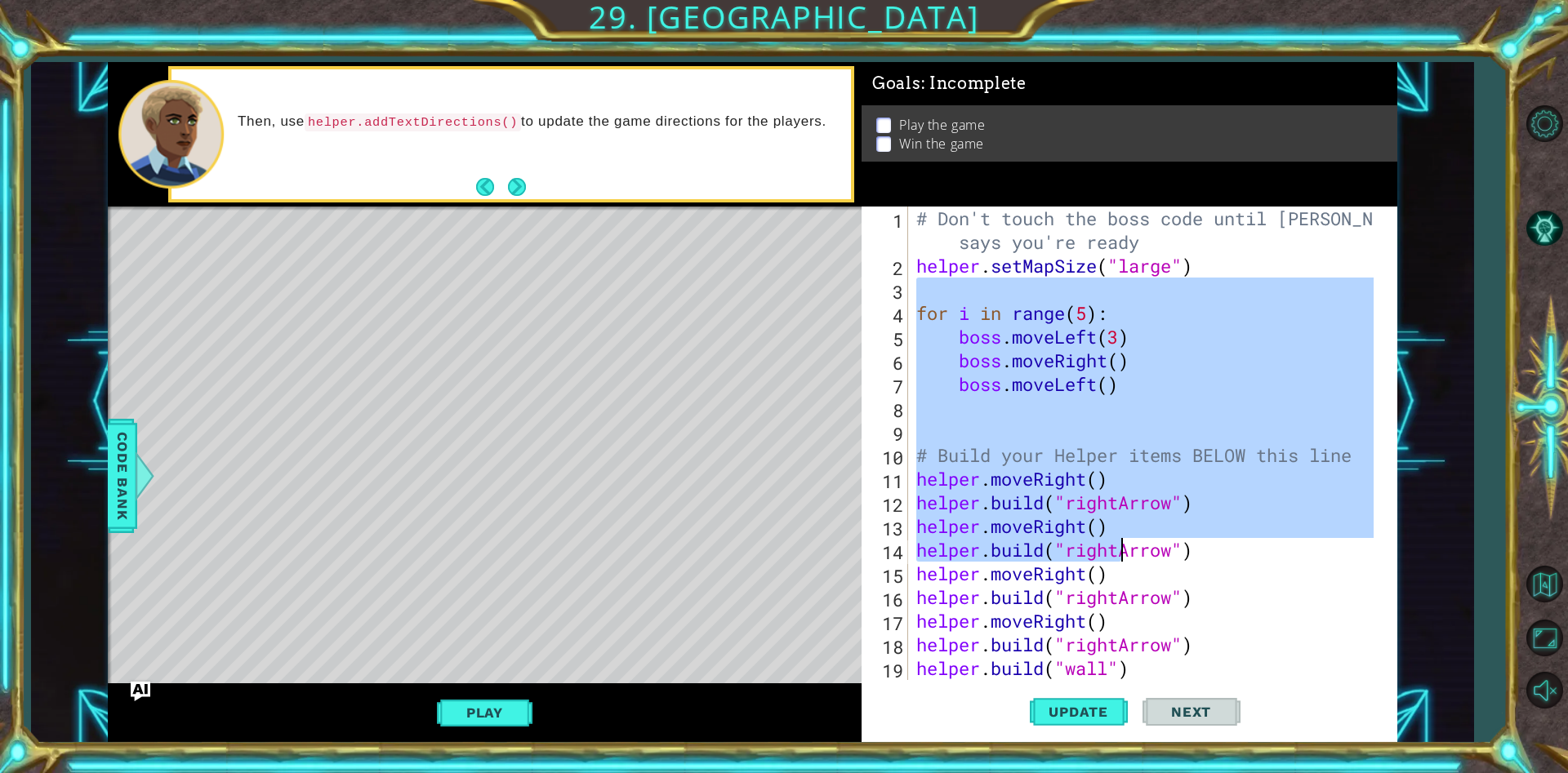
click at [1262, 601] on div "# Don't touch the boss code until Vega says you're ready helper . setMapSize ( …" at bounding box center [1147, 478] width 469 height 544
type textarea "helper.build("rightArrow")"
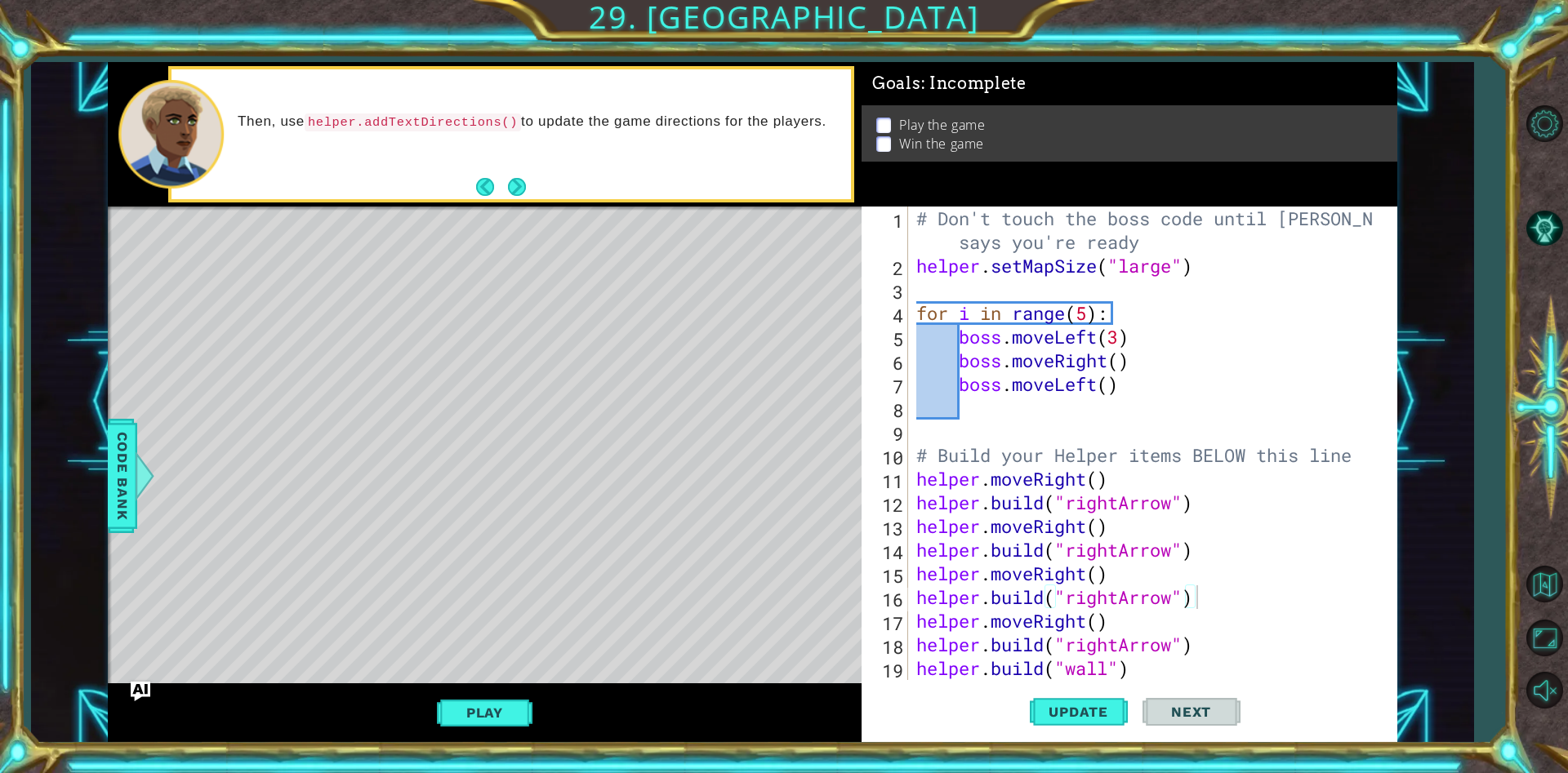
click at [1351, 39] on div "1 ההההההההההההההההההההההההההההההההההההההההההההההההההההההההההההההההההההההההההההה…" at bounding box center [784, 386] width 1568 height 773
